Goal: Information Seeking & Learning: Learn about a topic

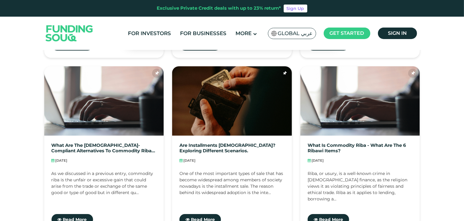
scroll to position [485, 0]
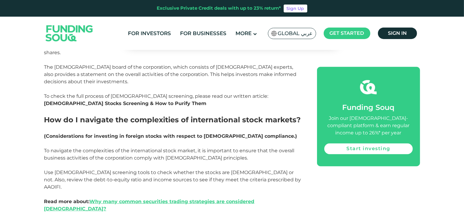
scroll to position [1273, 0]
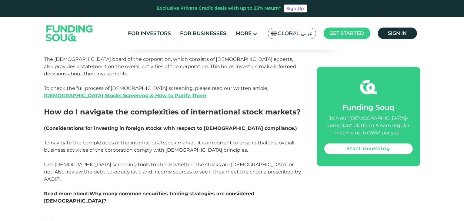
click at [157, 191] on link "Why many common securities trading strategies are considered [DEMOGRAPHIC_DATA]?" at bounding box center [149, 197] width 210 height 13
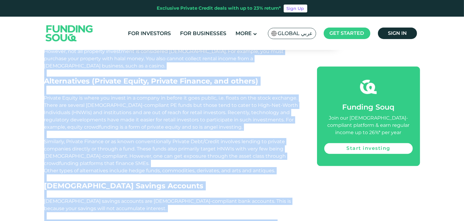
click at [177, 138] on p "Similarly, Private Finance or as known conventionally Private Debt/Credit invol…" at bounding box center [173, 152] width 259 height 29
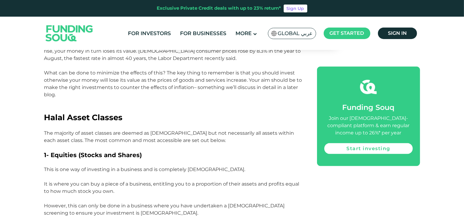
scroll to position [828, 0]
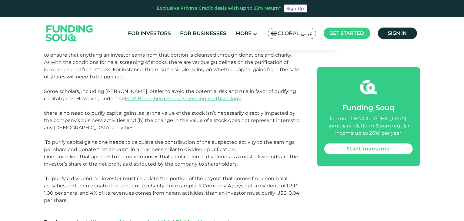
scroll to position [879, 0]
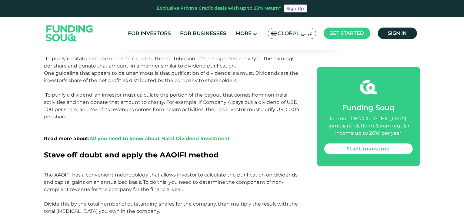
click at [120, 136] on link "All you need to know about Halal Dividend Investment" at bounding box center [160, 139] width 140 height 6
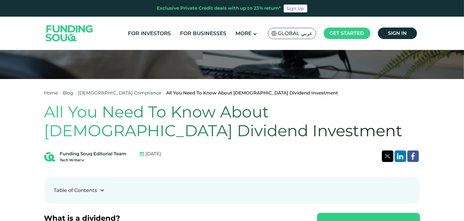
scroll to position [121, 0]
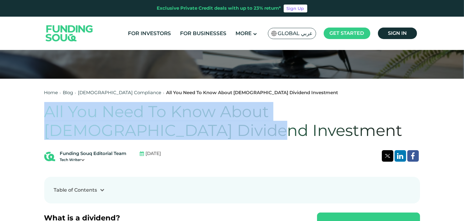
drag, startPoint x: 42, startPoint y: 113, endPoint x: 150, endPoint y: 121, distance: 108.5
copy h1 "All You Need To Know About [DEMOGRAPHIC_DATA] Dividend Investment"
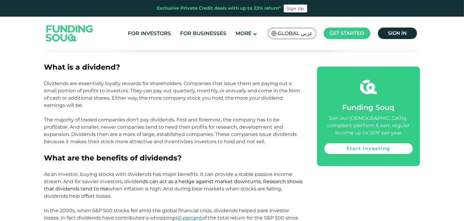
scroll to position [273, 0]
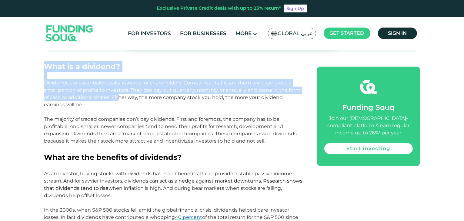
drag, startPoint x: 48, startPoint y: 68, endPoint x: 119, endPoint y: 98, distance: 76.6
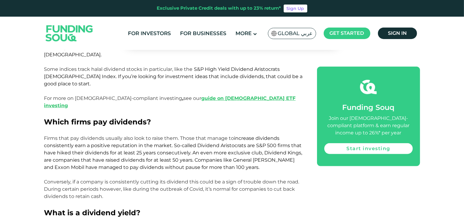
scroll to position [515, 0]
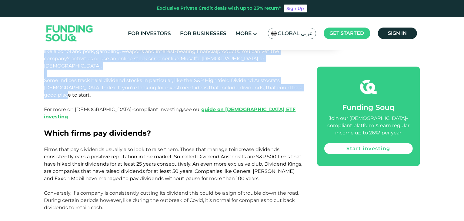
click at [299, 82] on p "Some indices track halal dividend stocks in particular, like the S&P High Yield…" at bounding box center [173, 88] width 259 height 22
copy div "Lore ip d sitametc? Adipiscin eli seddoeiusmo tempori utlabor etd magnaaliquae.…"
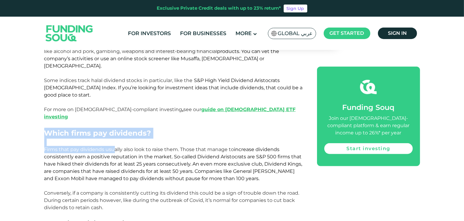
drag, startPoint x: 44, startPoint y: 112, endPoint x: 114, endPoint y: 130, distance: 72.4
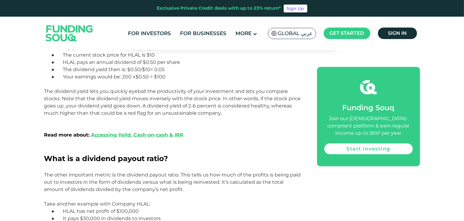
scroll to position [758, 0]
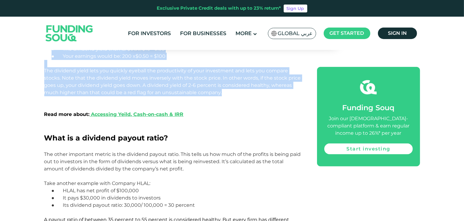
click at [231, 72] on p "The dividend yield lets you quickly eyeball the productivity of your investment…" at bounding box center [173, 85] width 259 height 36
copy div "Lorem ipsum dol sitametco? Adipi elit sed doeiusmod tempori utla etdo ma aliqu …"
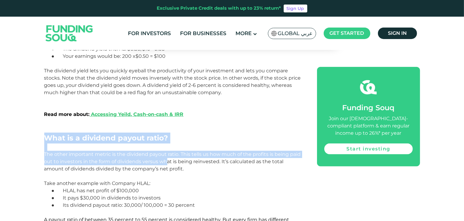
drag, startPoint x: 48, startPoint y: 112, endPoint x: 166, endPoint y: 138, distance: 120.9
click at [166, 138] on div "What is a dividend? Dividends are essentially loyalty rewards for shareholders.…" at bounding box center [173, 14] width 259 height 876
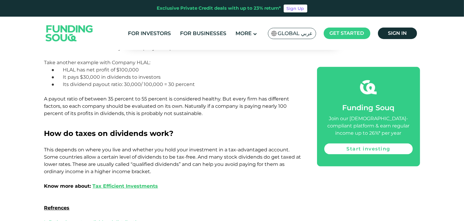
scroll to position [879, 0]
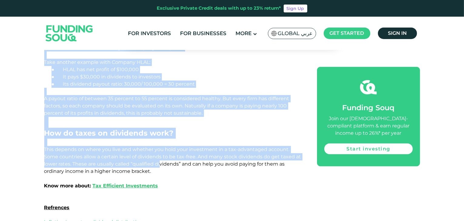
click at [146, 147] on span "This depends on where you live and whether you hold your investment in a tax-ad…" at bounding box center [172, 161] width 257 height 28
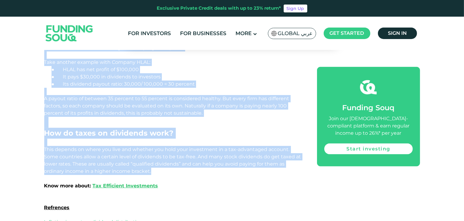
click at [139, 152] on p "This depends on where you live and whether you hold your investment in a tax-ad…" at bounding box center [173, 160] width 259 height 29
copy div "Lore ip d sitametc adipis elits? Doe tempo incididun utlabo et dol magnaali eni…"
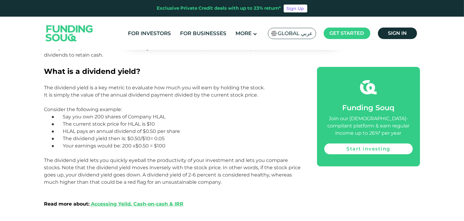
scroll to position [728, 0]
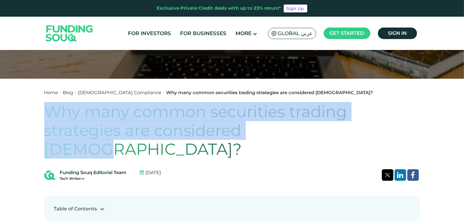
drag, startPoint x: 44, startPoint y: 114, endPoint x: 189, endPoint y: 125, distance: 145.9
copy h1 "Why many common securities trading strategies are considered haram?"
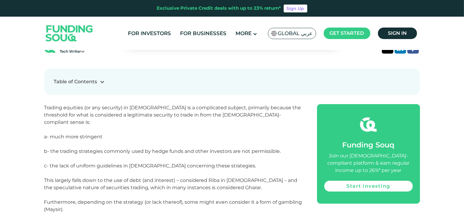
scroll to position [243, 0]
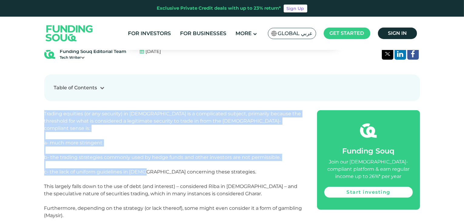
drag, startPoint x: 42, startPoint y: 96, endPoint x: 142, endPoint y: 143, distance: 111.2
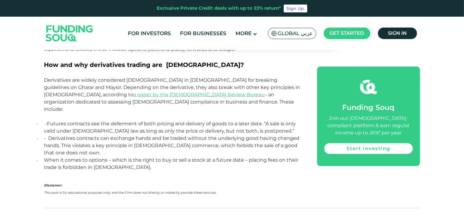
scroll to position [970, 0]
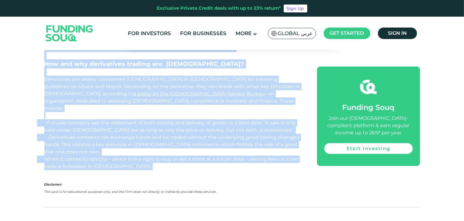
click at [115, 156] on p "· When it comes to options – which is the right to buy or sell a stock at a fut…" at bounding box center [173, 163] width 259 height 15
copy div "Trading equities (or any security) in Islam is a complicated subject, primarily…"
